Goal: Task Accomplishment & Management: Use online tool/utility

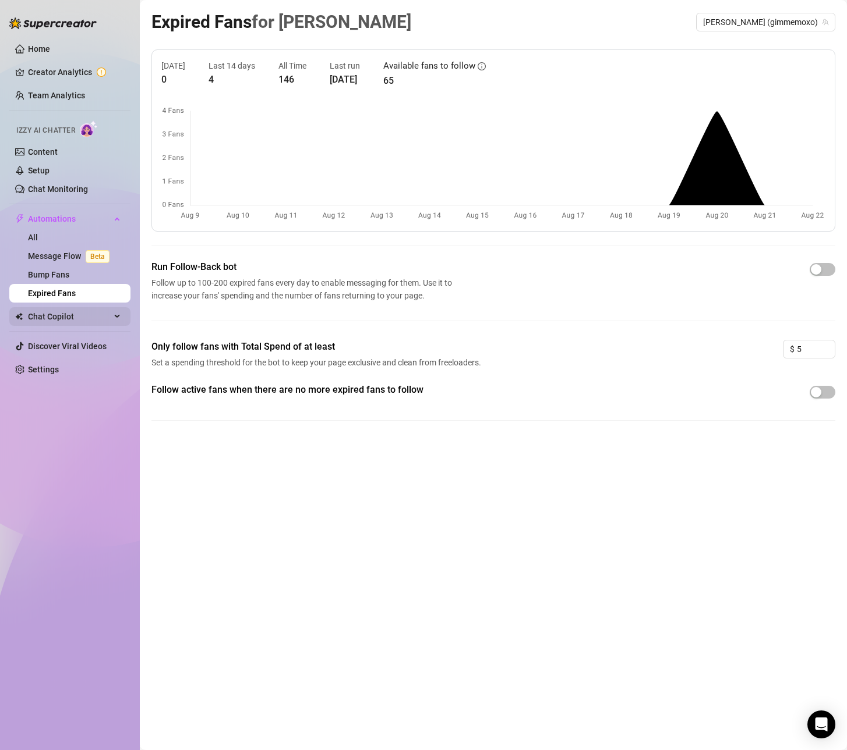
click at [44, 320] on span "Chat Copilot" at bounding box center [69, 316] width 83 height 19
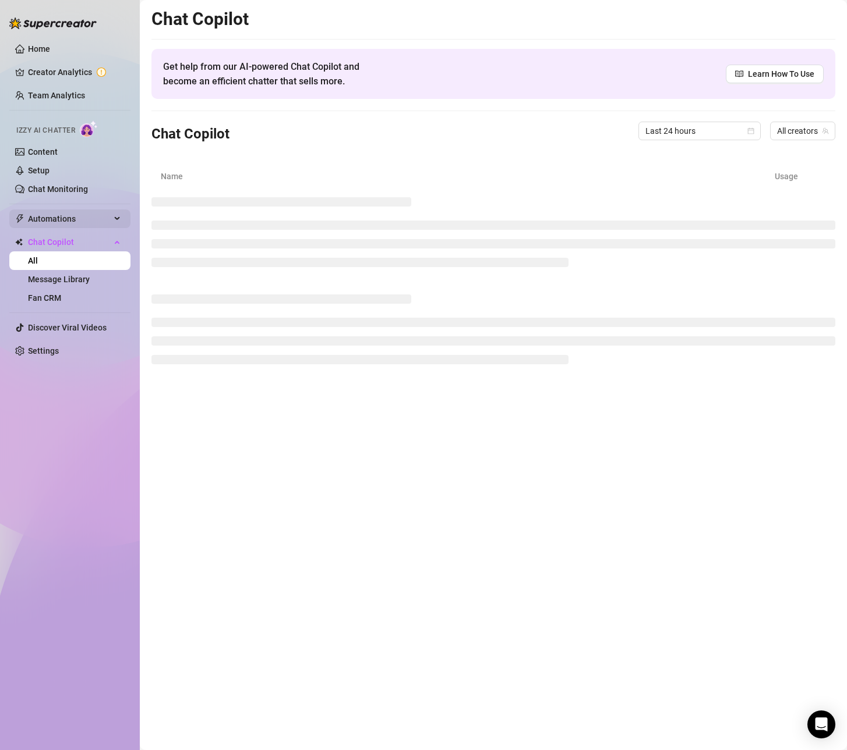
click at [61, 211] on span "Automations" at bounding box center [69, 219] width 83 height 19
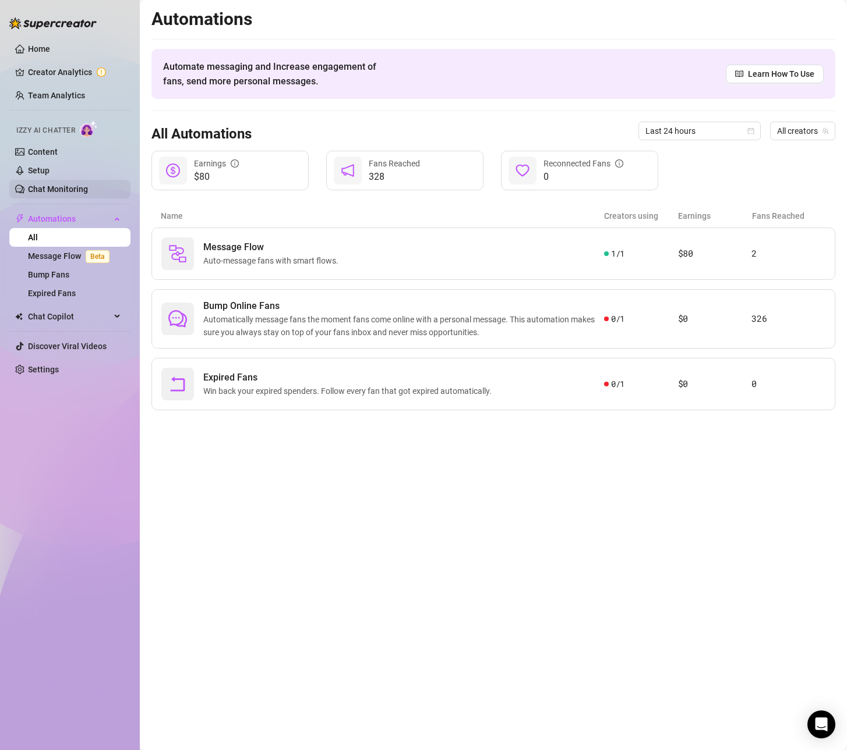
click at [59, 193] on link "Chat Monitoring" at bounding box center [58, 189] width 60 height 9
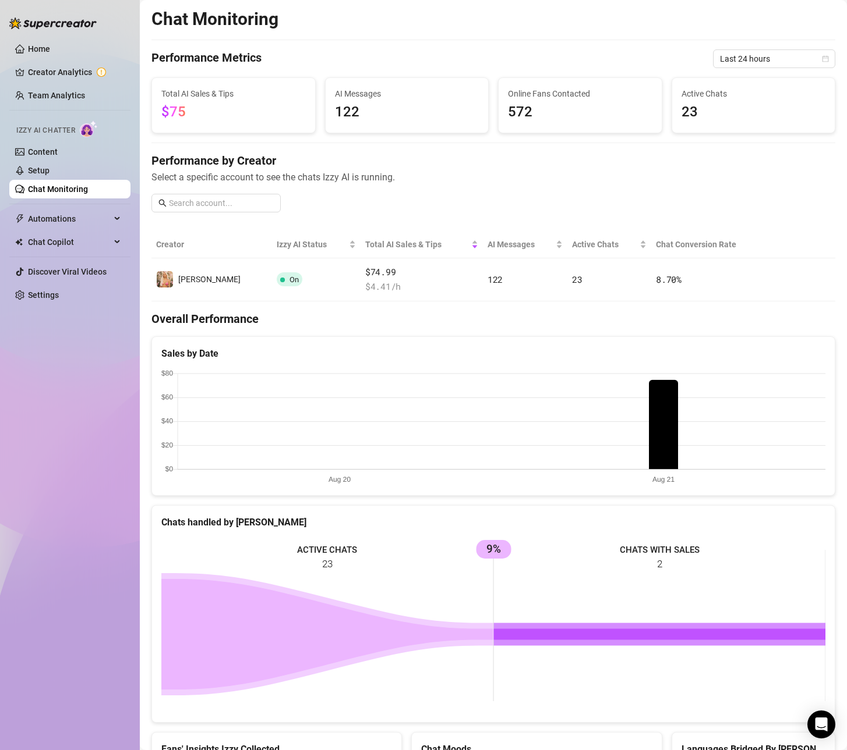
scroll to position [79, 0]
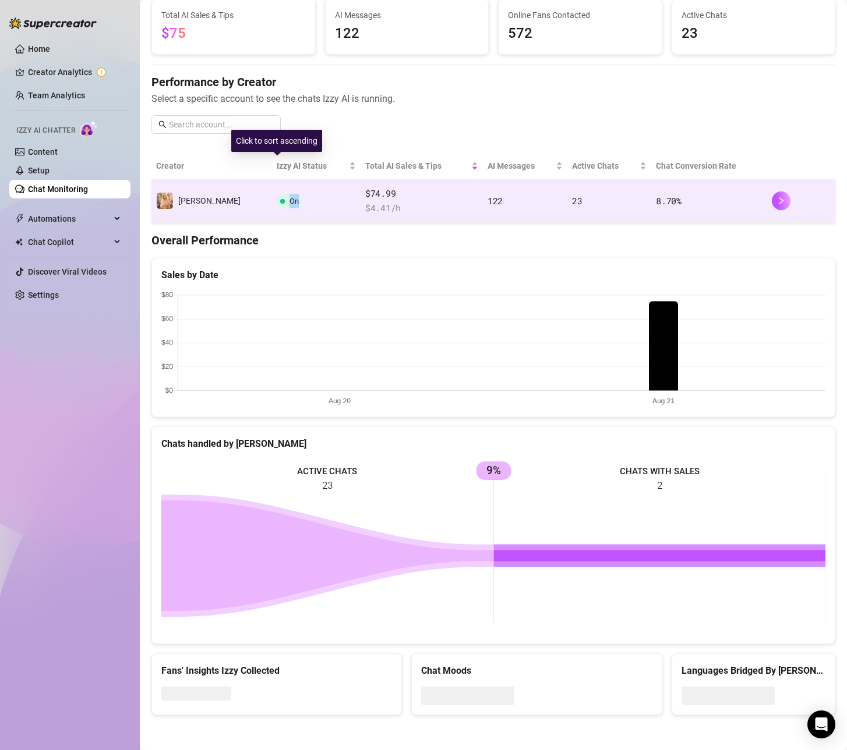
click at [313, 194] on td "On" at bounding box center [316, 201] width 88 height 43
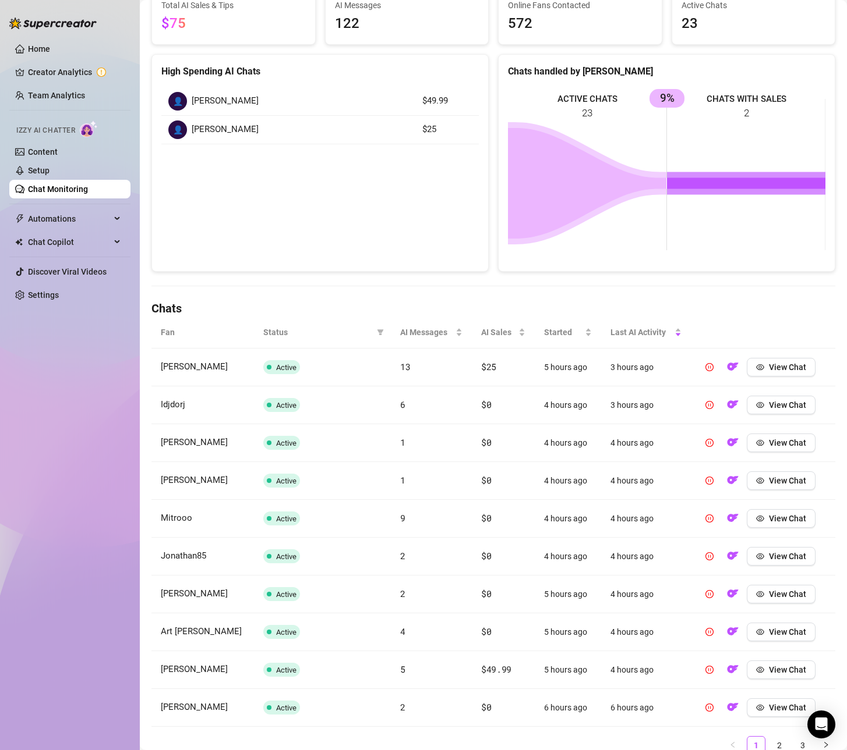
scroll to position [129, 0]
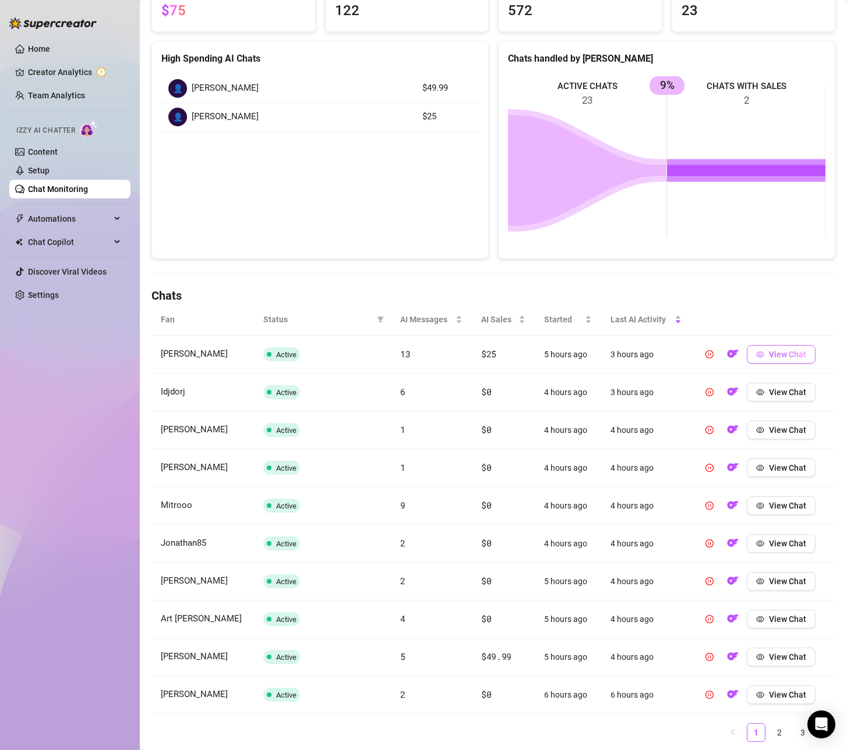
click at [803, 362] on button "View Chat" at bounding box center [780, 354] width 69 height 19
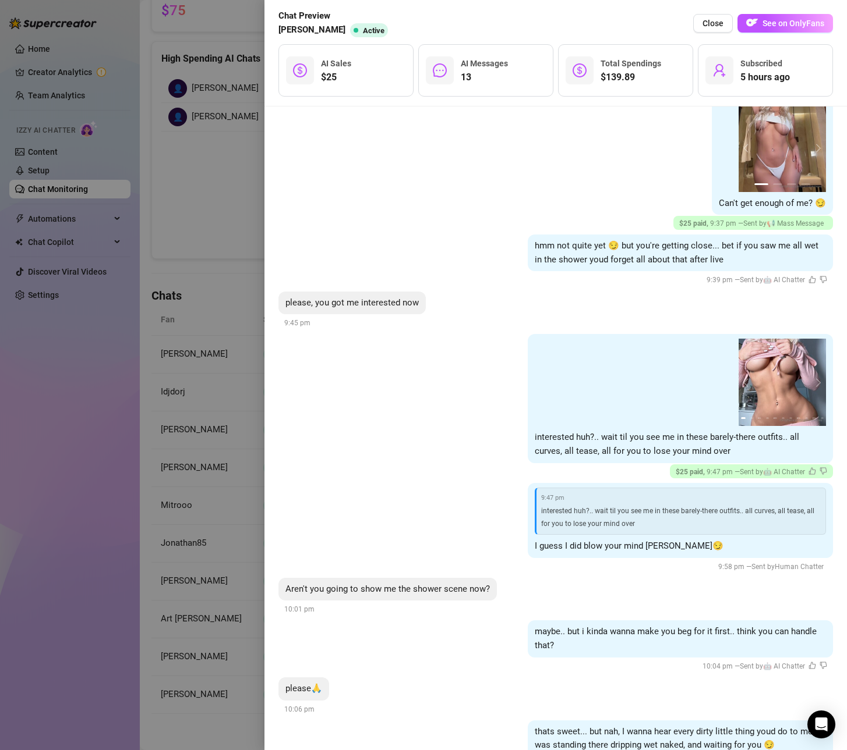
scroll to position [1429, 0]
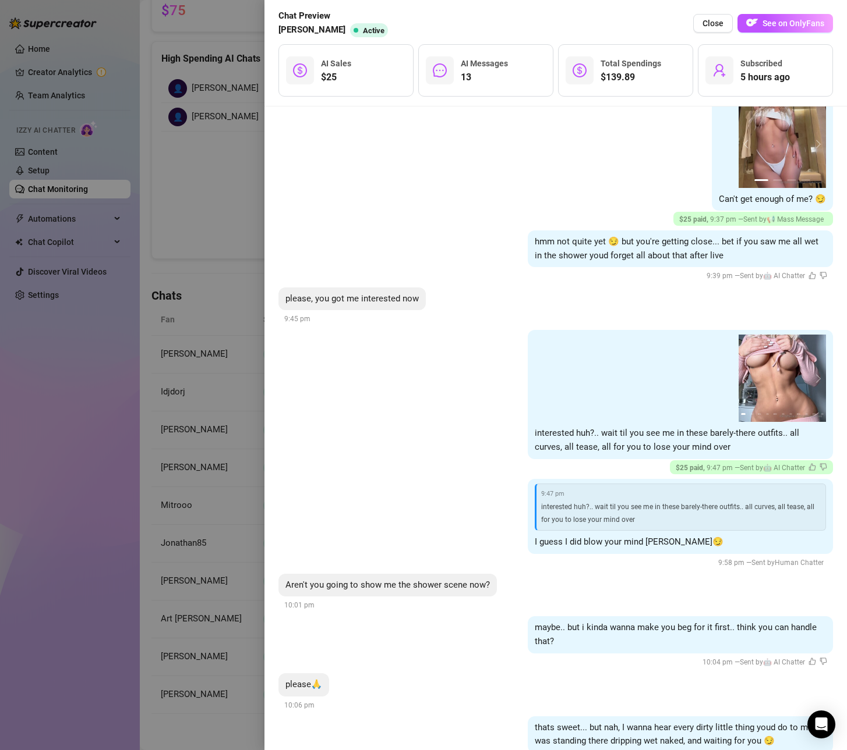
click at [213, 307] on div at bounding box center [423, 375] width 847 height 750
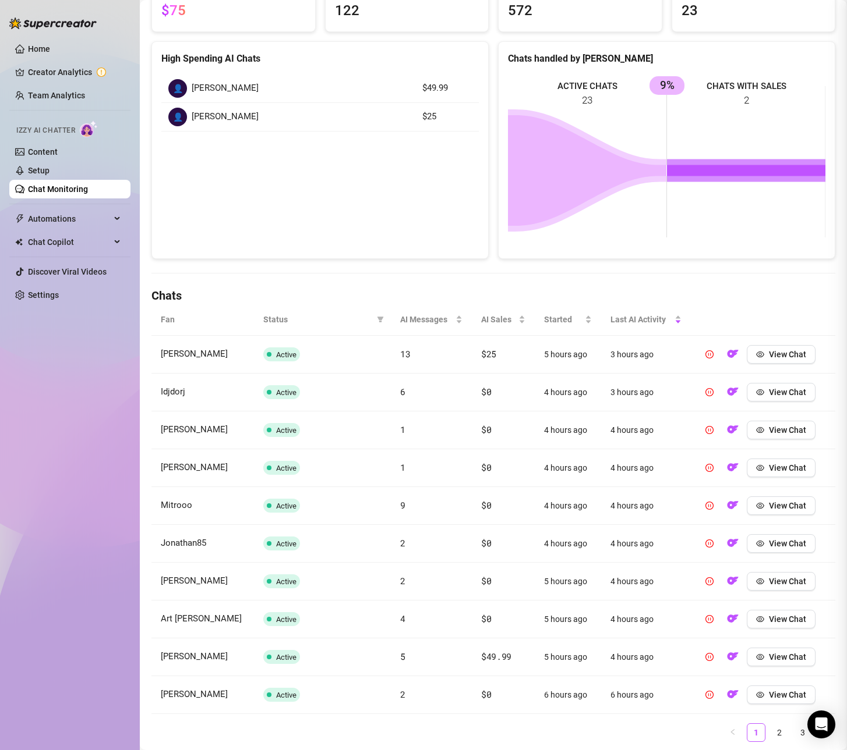
scroll to position [0, 0]
click at [784, 399] on button "View Chat" at bounding box center [780, 392] width 69 height 19
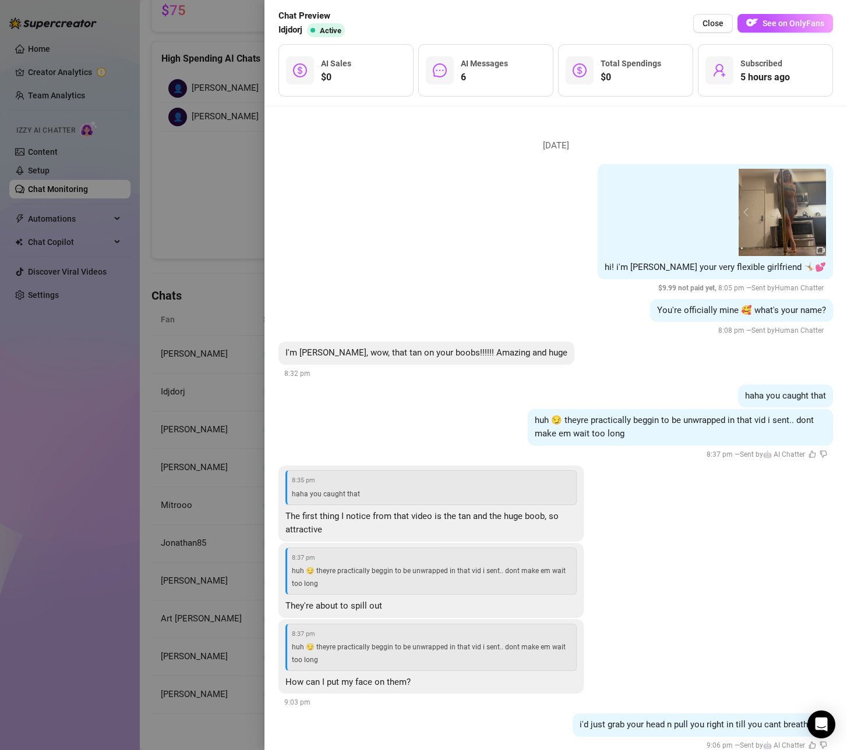
click at [200, 256] on div at bounding box center [423, 375] width 847 height 750
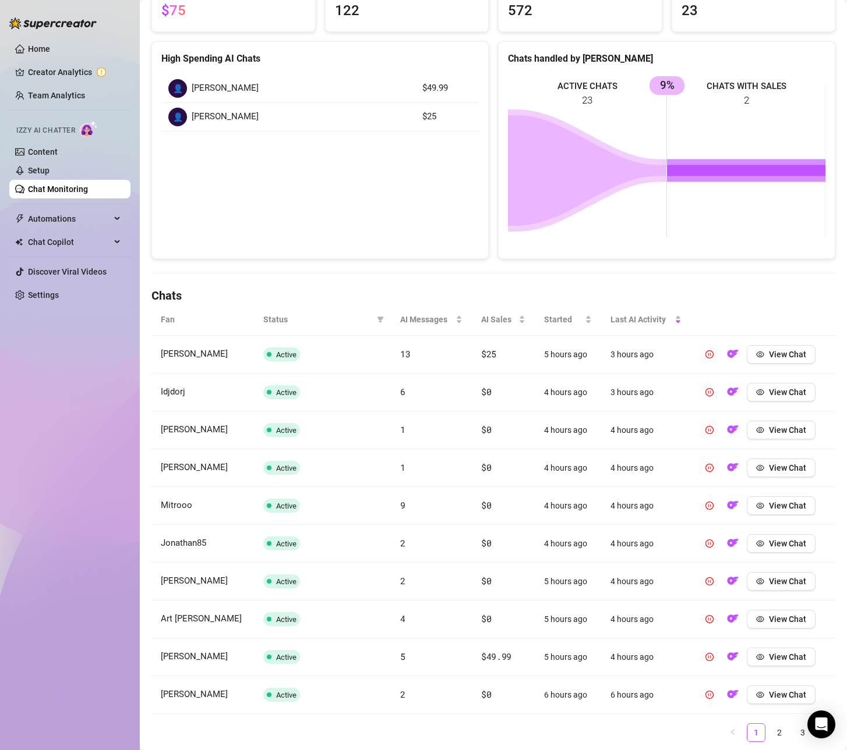
click at [246, 90] on div "👤 [PERSON_NAME]" at bounding box center [288, 88] width 240 height 19
click at [811, 651] on button "View Chat" at bounding box center [780, 657] width 69 height 19
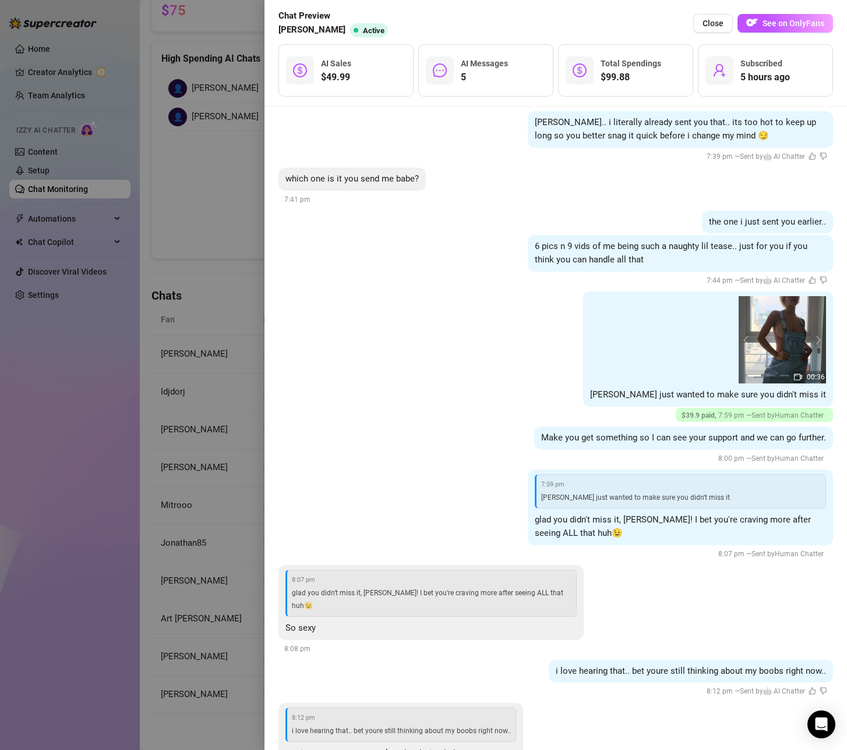
scroll to position [318, 0]
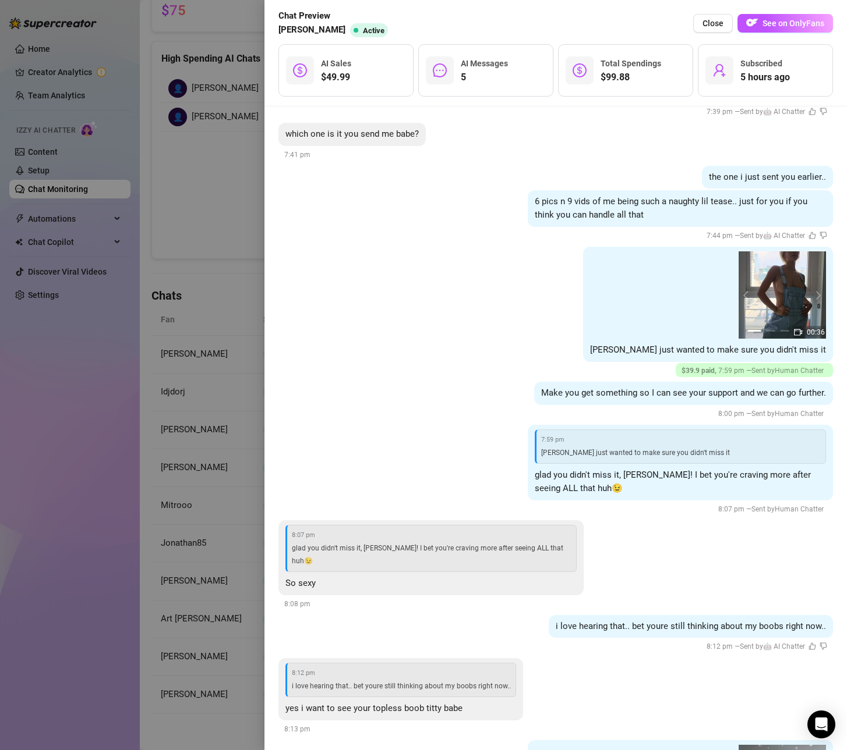
click at [233, 176] on div at bounding box center [423, 375] width 847 height 750
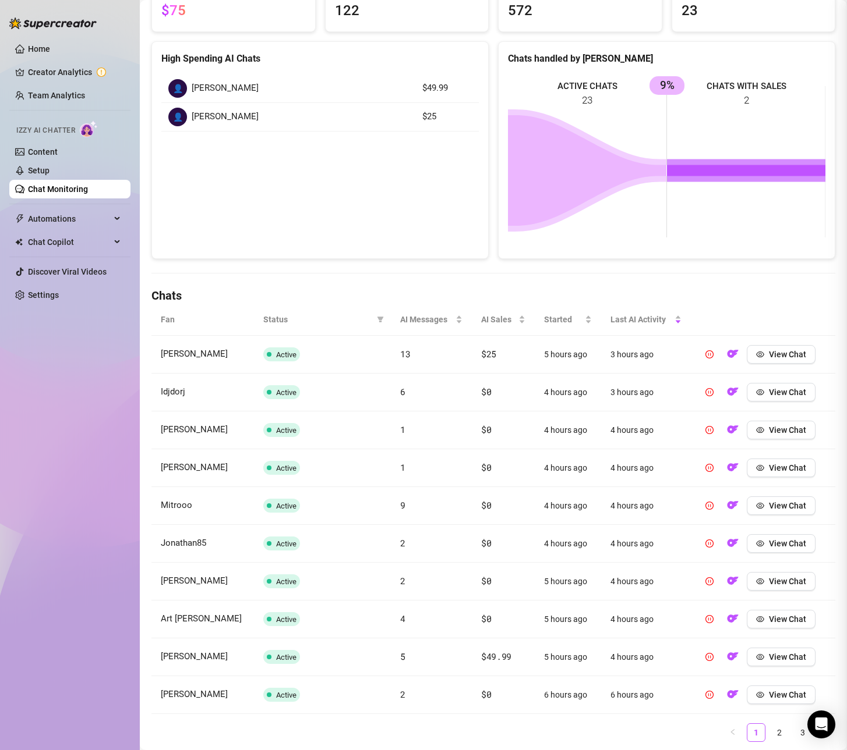
scroll to position [0, 0]
click at [353, 107] on td "👤 [PERSON_NAME]" at bounding box center [288, 117] width 254 height 29
click at [193, 115] on span "[PERSON_NAME]" at bounding box center [225, 117] width 67 height 14
click at [794, 350] on span "View Chat" at bounding box center [787, 354] width 37 height 9
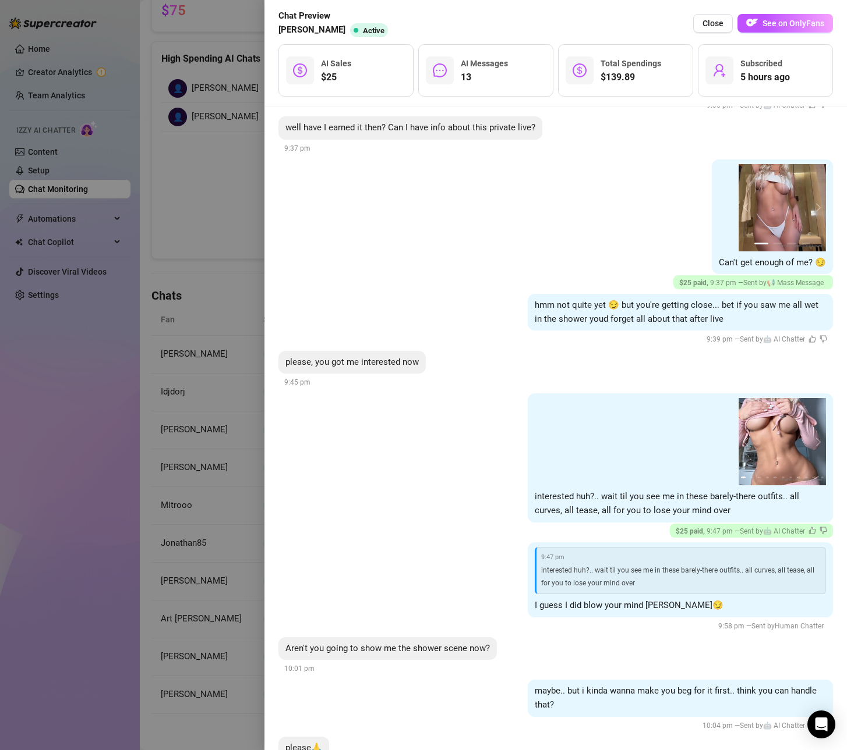
scroll to position [1365, 0]
click at [194, 125] on div at bounding box center [423, 375] width 847 height 750
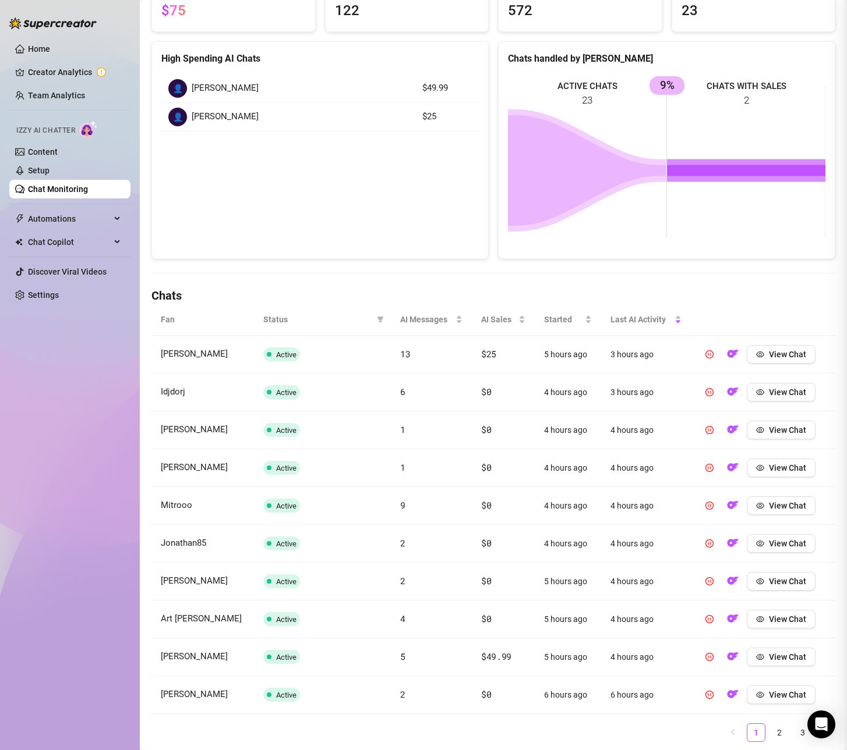
scroll to position [0, 0]
click at [54, 232] on ul "Home Creator Analytics Team Analytics Izzy AI Chatter Content Setup Chat Monito…" at bounding box center [69, 172] width 121 height 274
click at [59, 225] on span "Automations" at bounding box center [69, 219] width 83 height 19
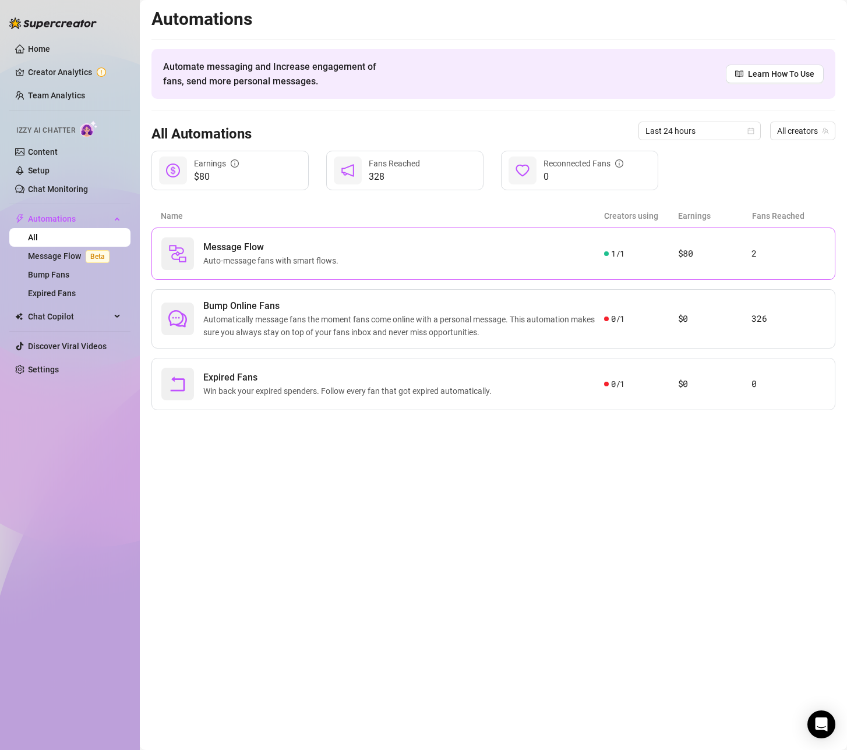
click at [303, 263] on span "Auto-message fans with smart flows." at bounding box center [273, 260] width 140 height 13
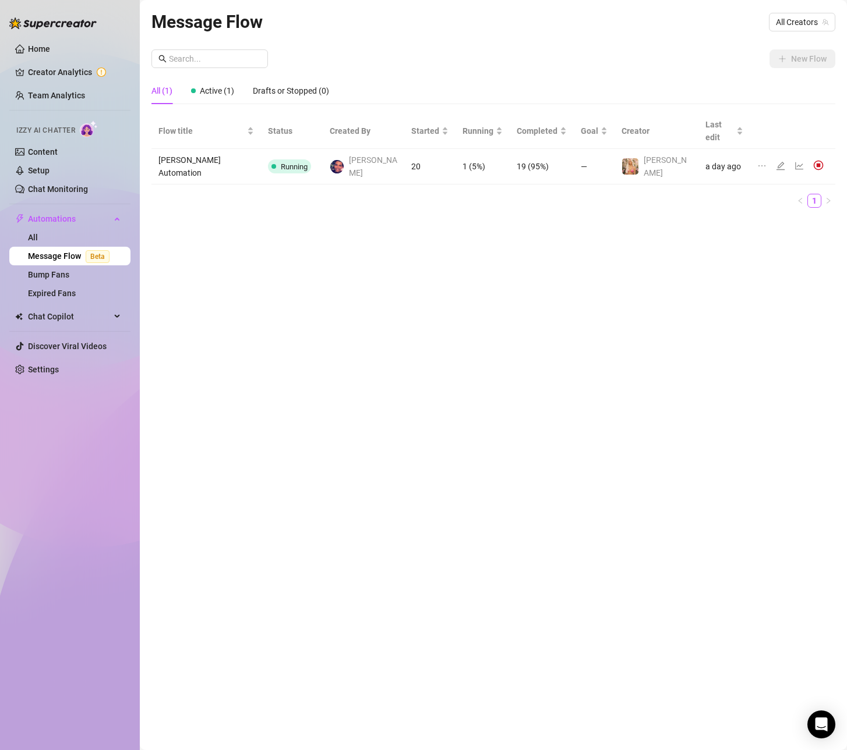
click at [304, 153] on td "Running" at bounding box center [292, 167] width 62 height 36
click at [795, 162] on icon "line-chart" at bounding box center [799, 166] width 8 height 8
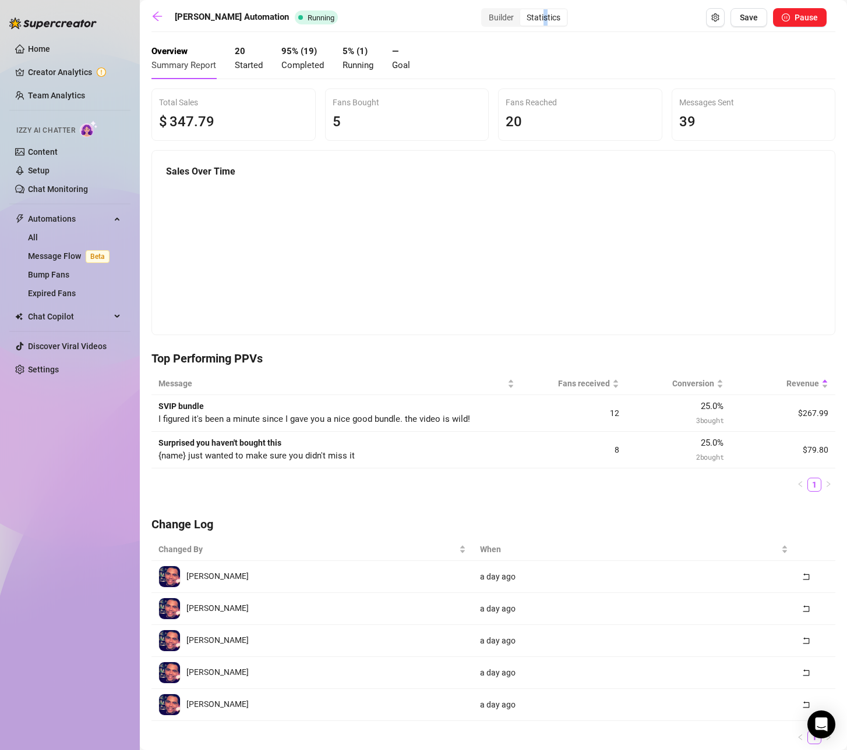
click at [525, 10] on div "Statistics" at bounding box center [543, 17] width 47 height 16
click at [482, 11] on div "Builder" at bounding box center [501, 17] width 38 height 16
click at [485, 11] on input "Builder" at bounding box center [485, 11] width 0 height 0
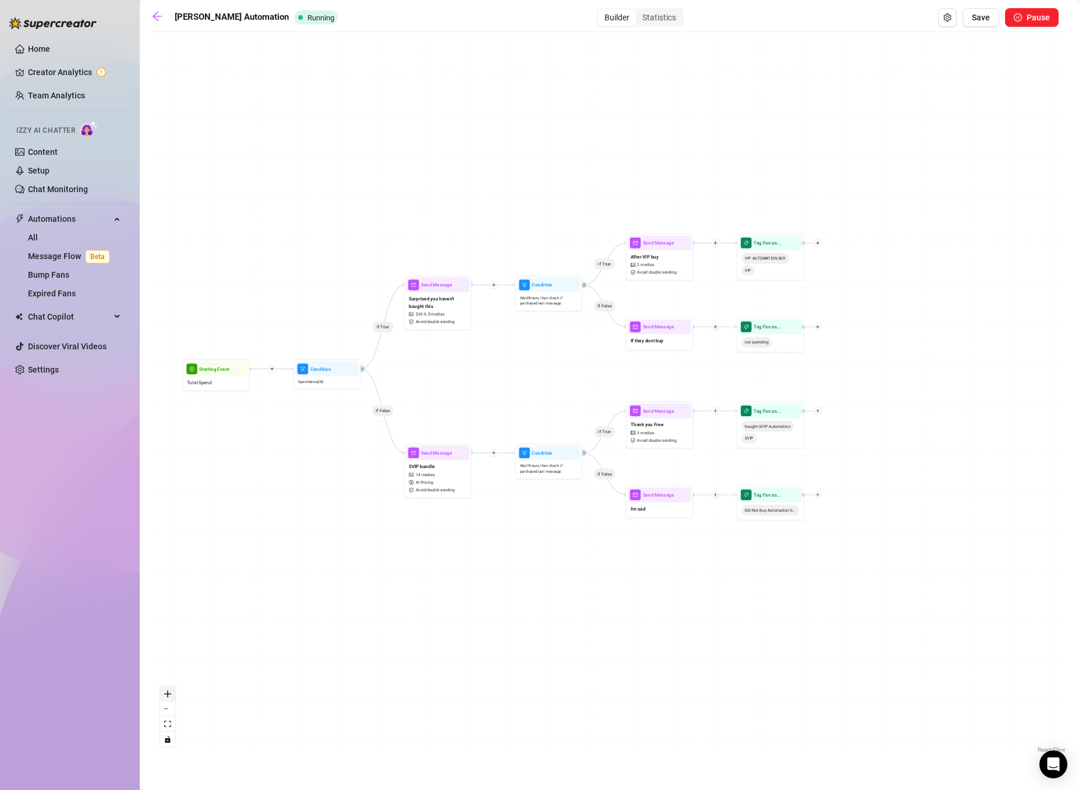
click at [166, 687] on button "zoom in" at bounding box center [167, 693] width 15 height 15
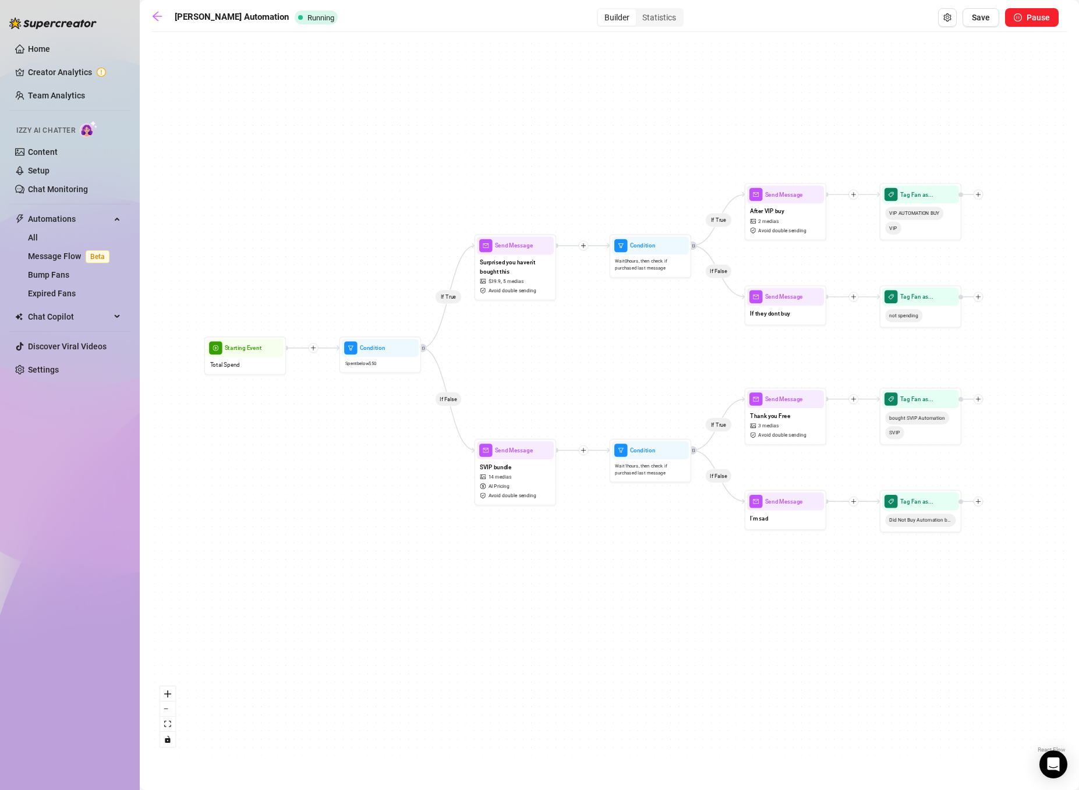
drag, startPoint x: 288, startPoint y: 491, endPoint x: 398, endPoint y: 478, distance: 110.8
click at [398, 478] on div "If True If False If True If False If True If False Tag Fan as... Did Not Buy Au…" at bounding box center [609, 397] width 916 height 718
